Goal: Find specific page/section: Find specific page/section

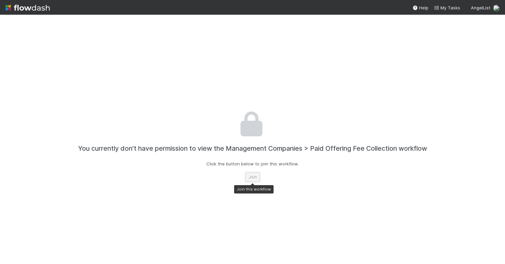
click at [252, 176] on button "Join" at bounding box center [253, 177] width 14 height 9
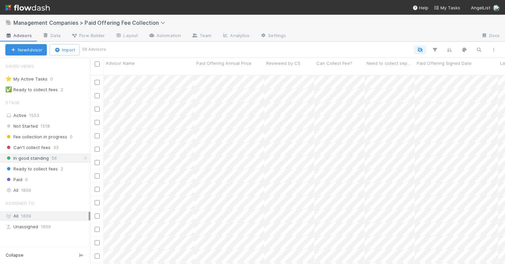
scroll to position [194, 415]
click at [25, 158] on span "In good standing" at bounding box center [26, 158] width 43 height 8
